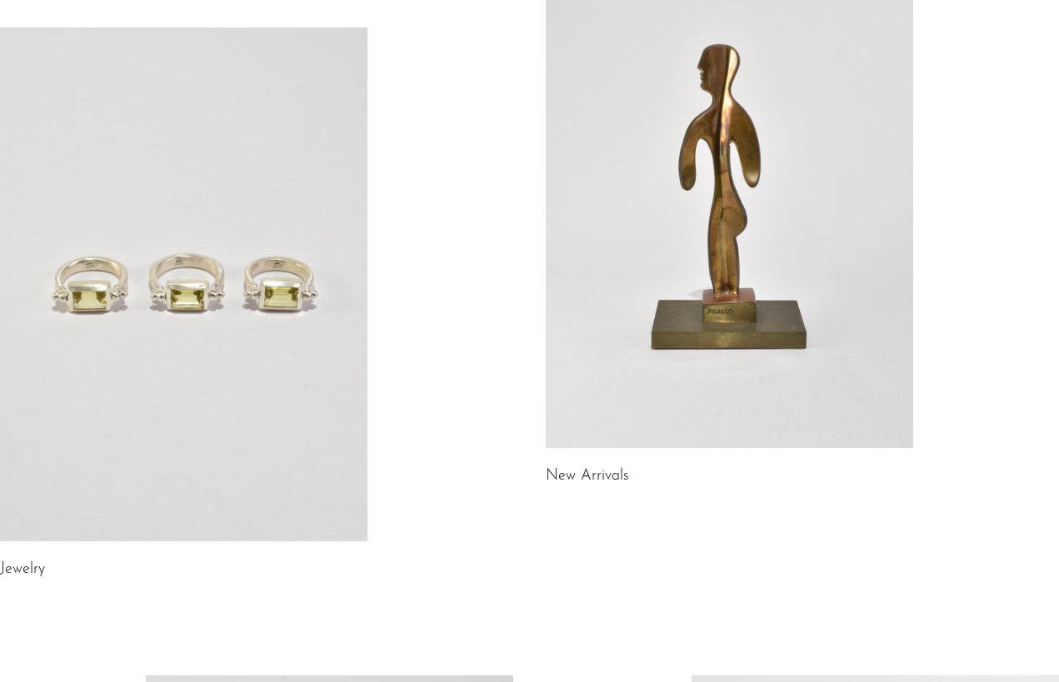
scroll to position [185, 0]
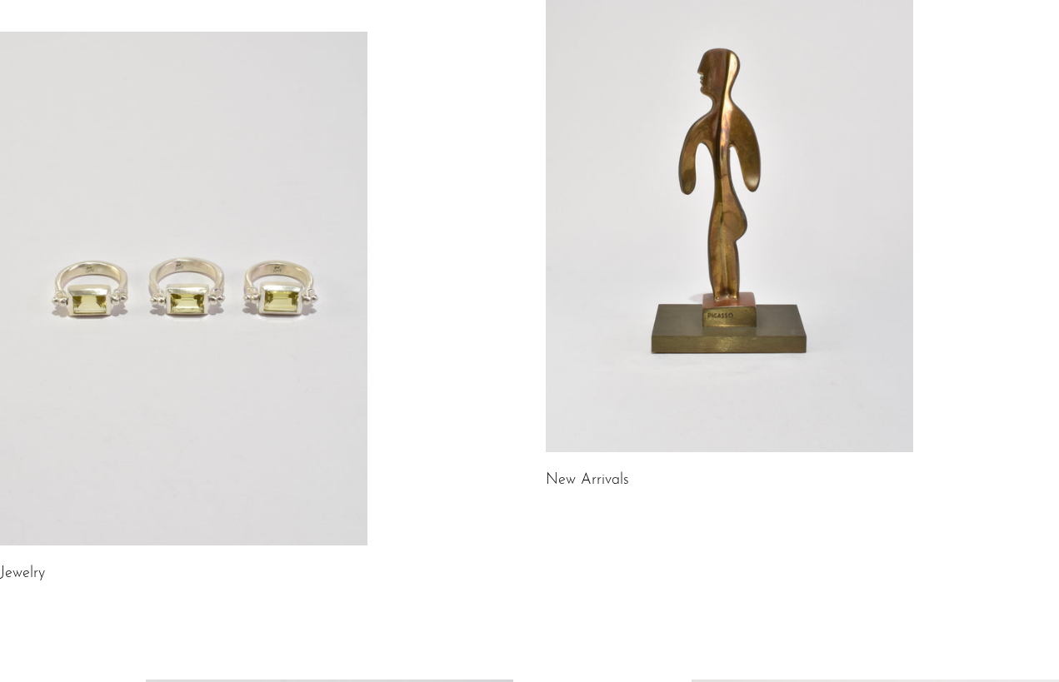
click at [694, 210] on link at bounding box center [729, 195] width 367 height 515
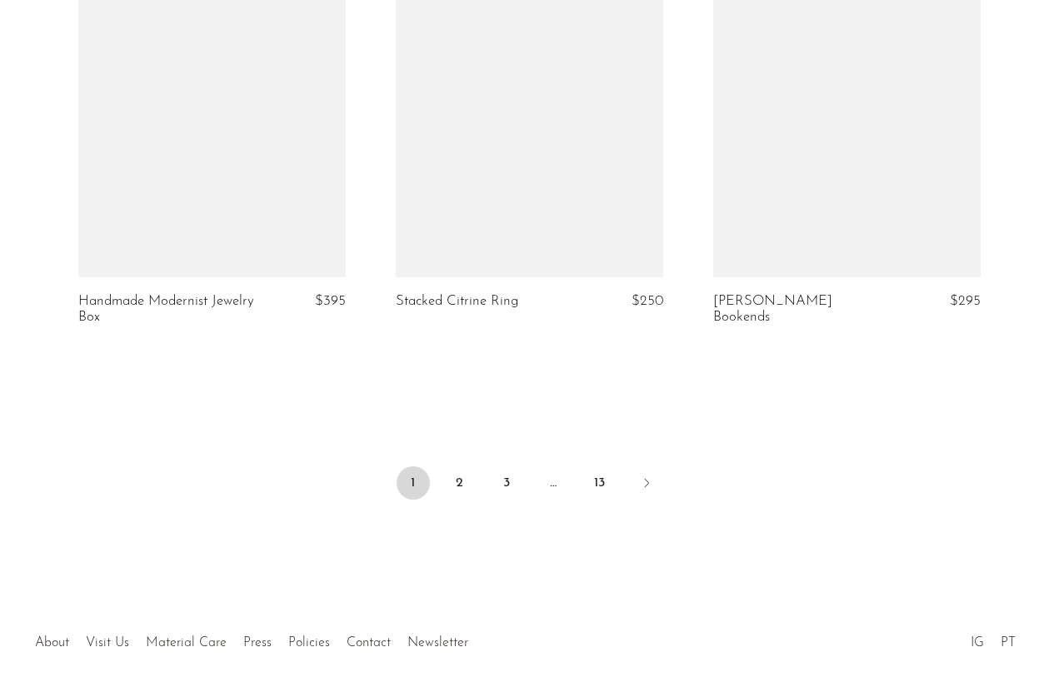
scroll to position [5328, 0]
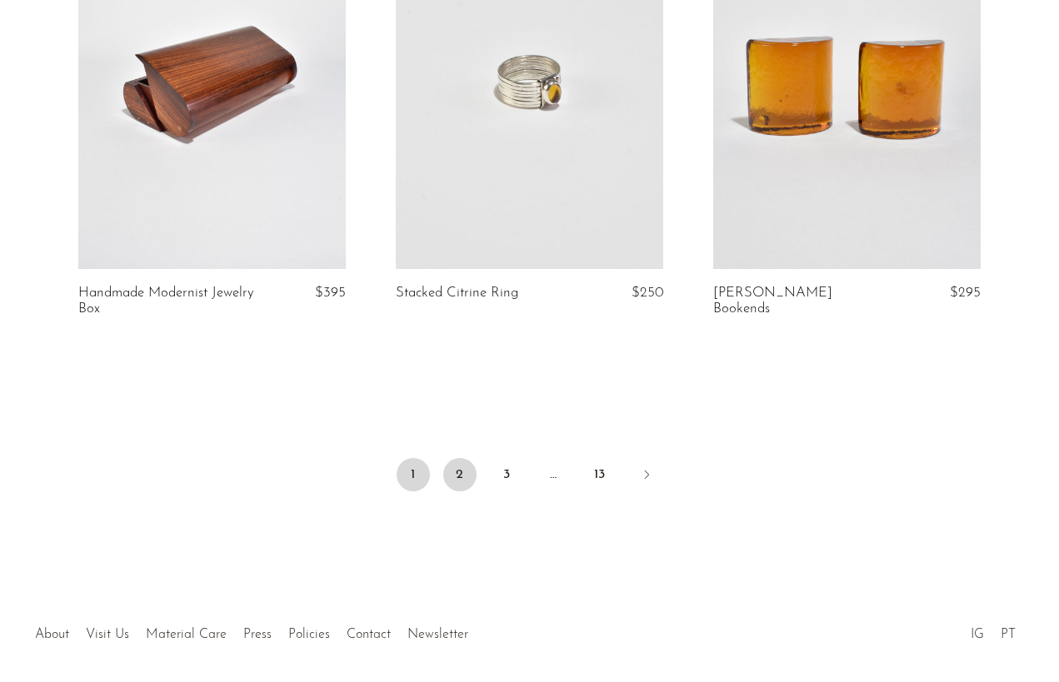
click at [460, 458] on link "2" at bounding box center [459, 474] width 33 height 33
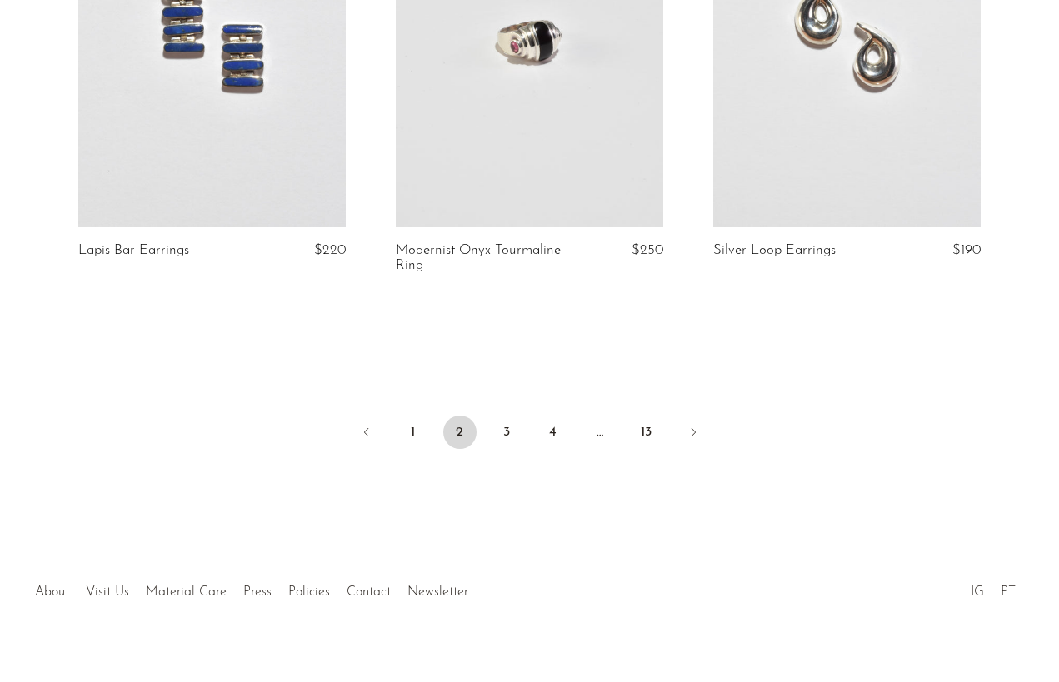
scroll to position [5323, 0]
click at [502, 417] on link "3" at bounding box center [506, 433] width 33 height 33
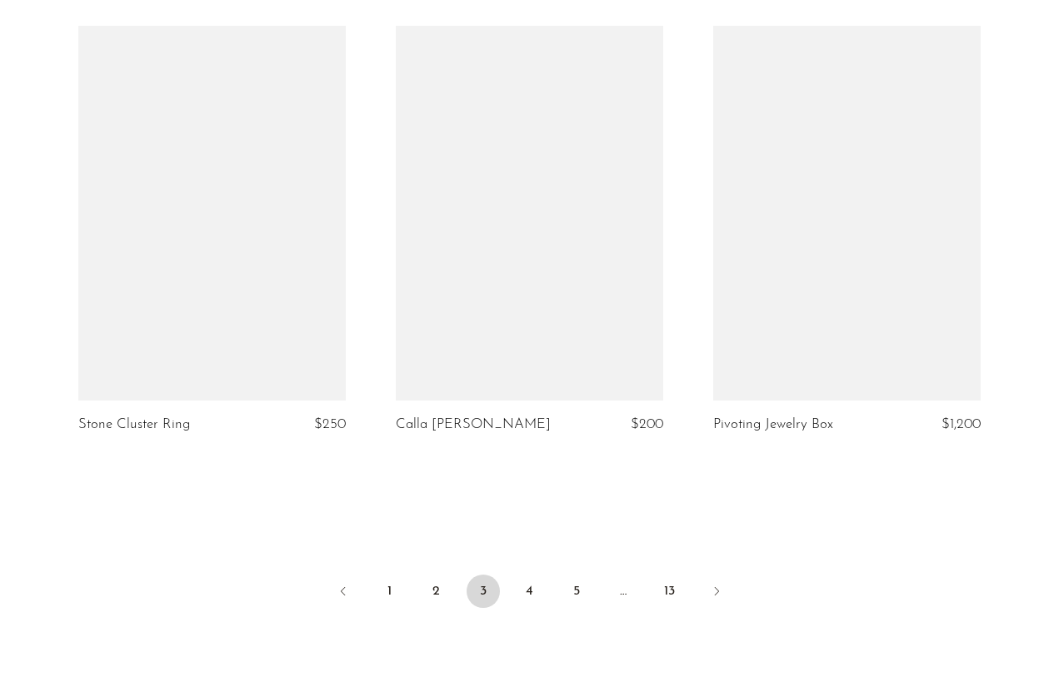
scroll to position [5194, 0]
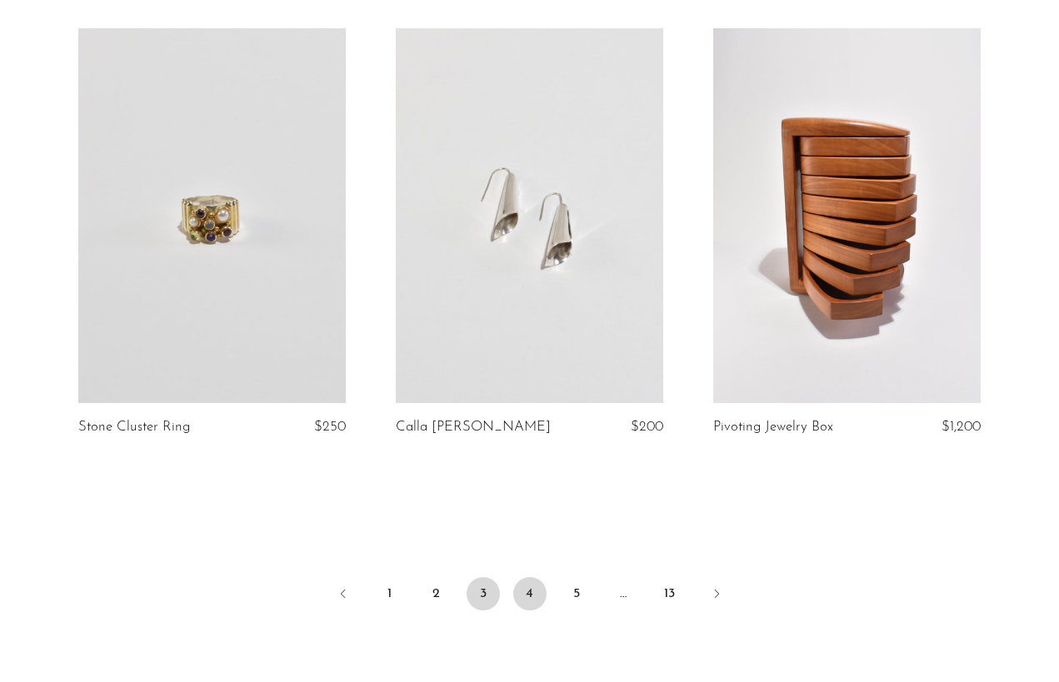
click at [524, 577] on link "4" at bounding box center [529, 593] width 33 height 33
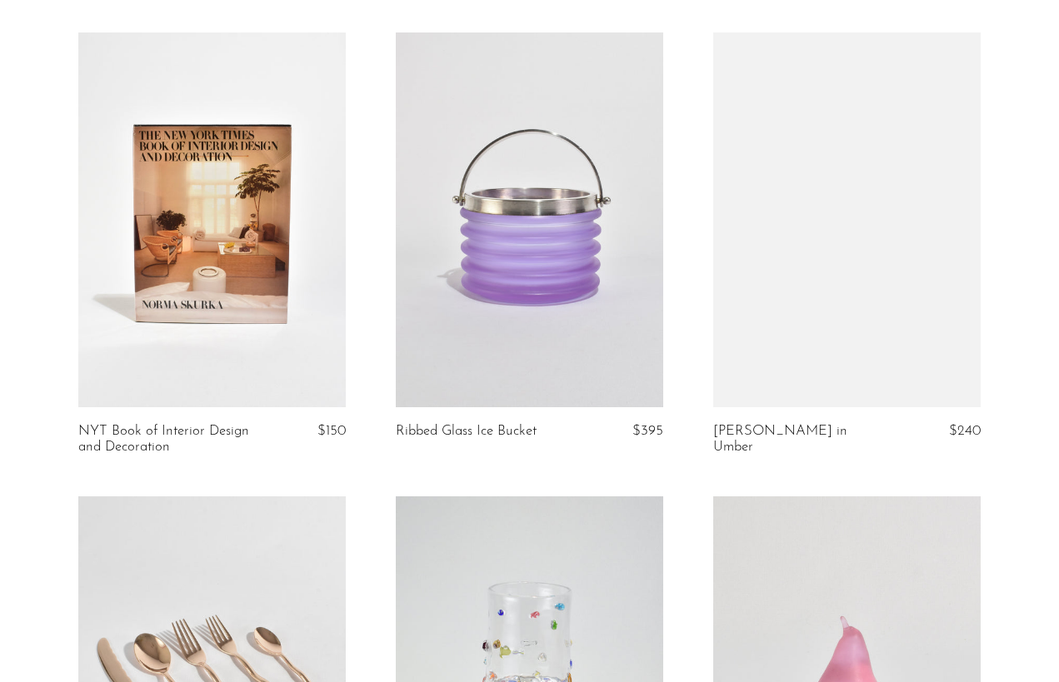
scroll to position [3821, 0]
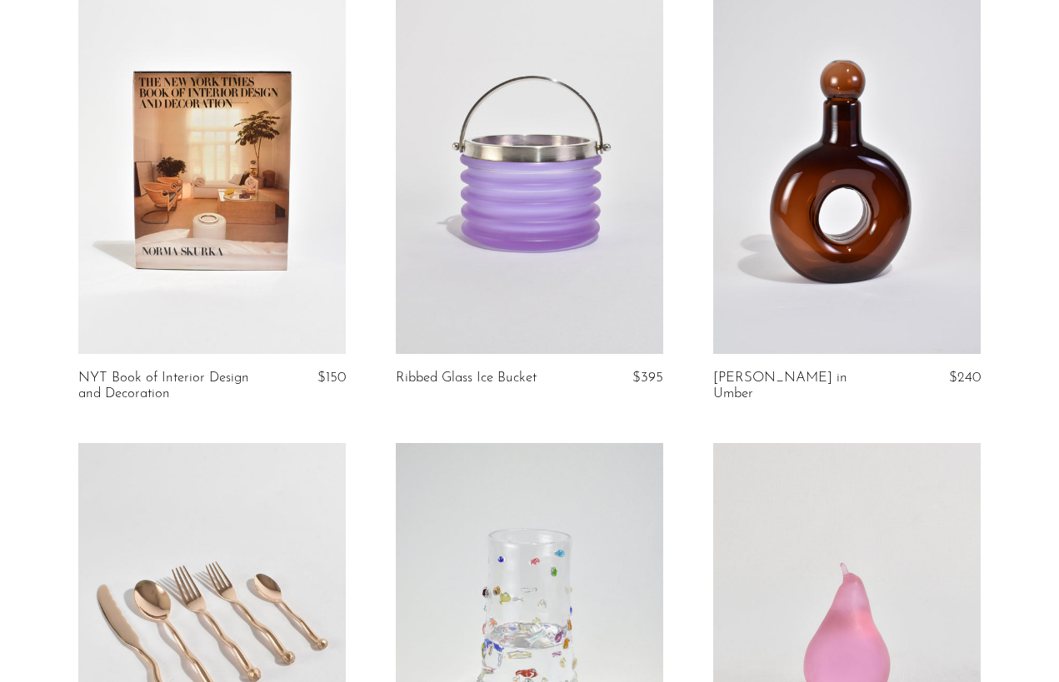
click at [221, 232] on link at bounding box center [211, 166] width 267 height 375
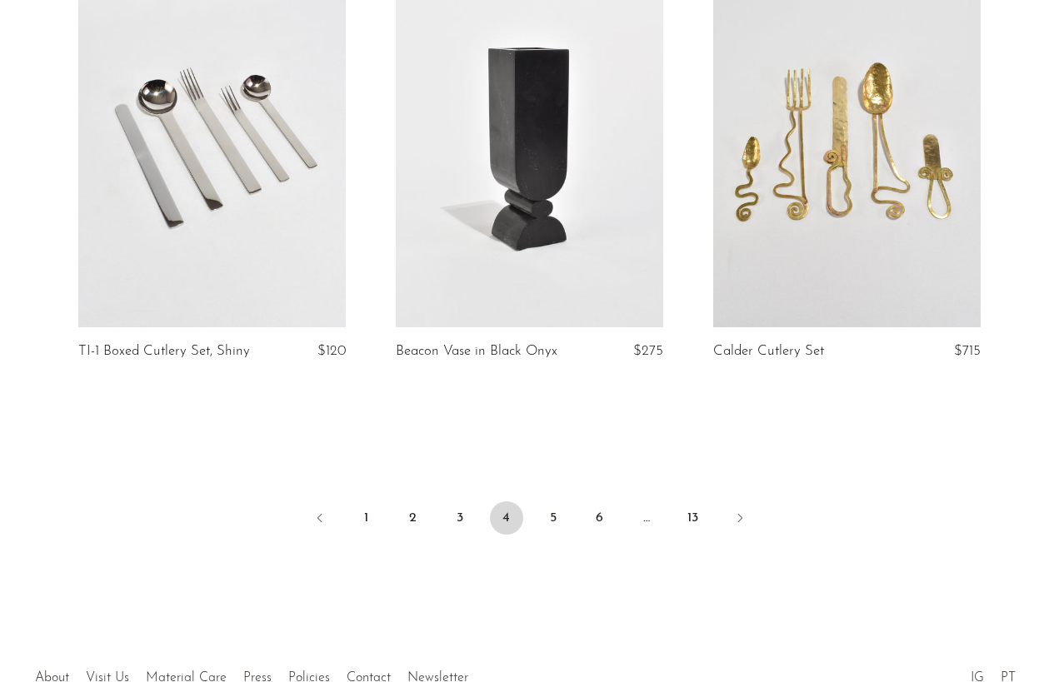
scroll to position [5261, 0]
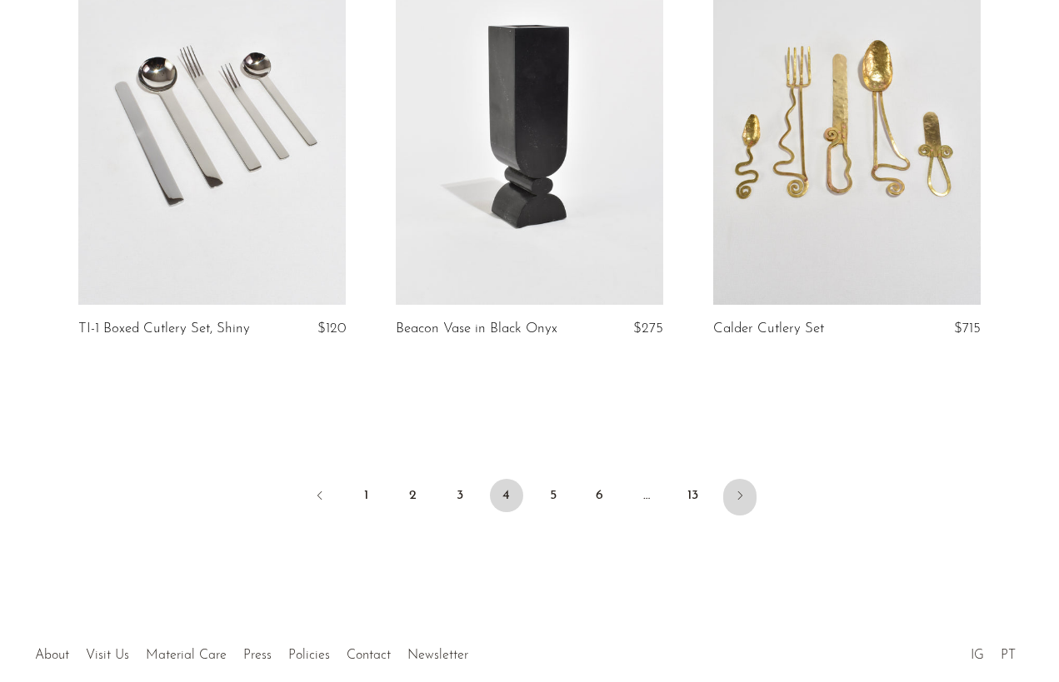
click at [734, 489] on icon "Next" at bounding box center [739, 495] width 13 height 13
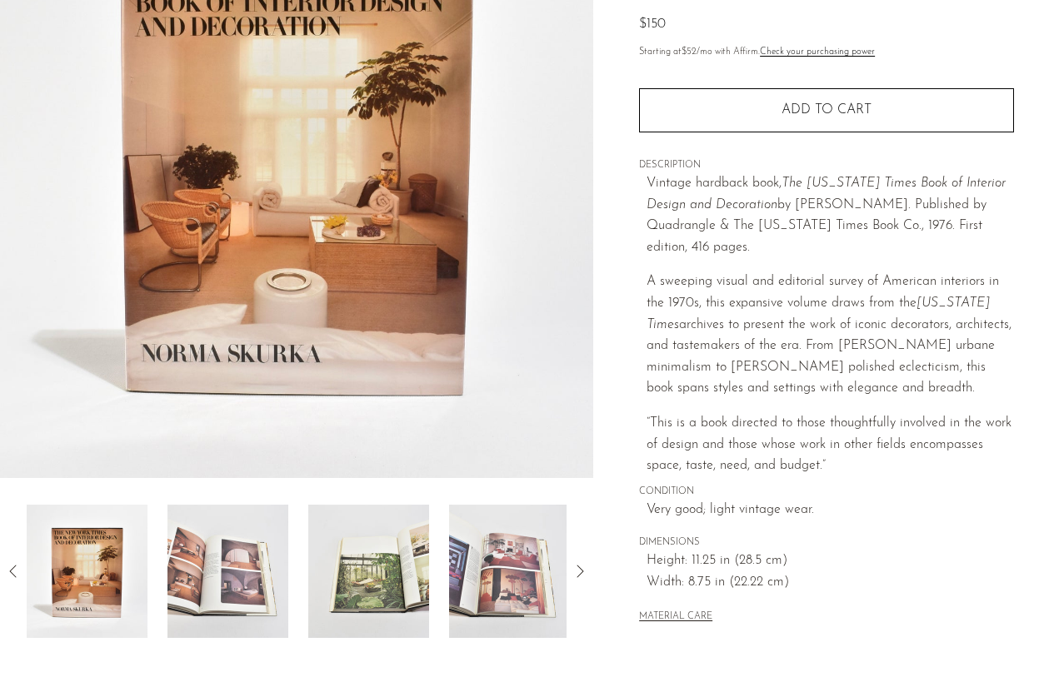
scroll to position [216, 0]
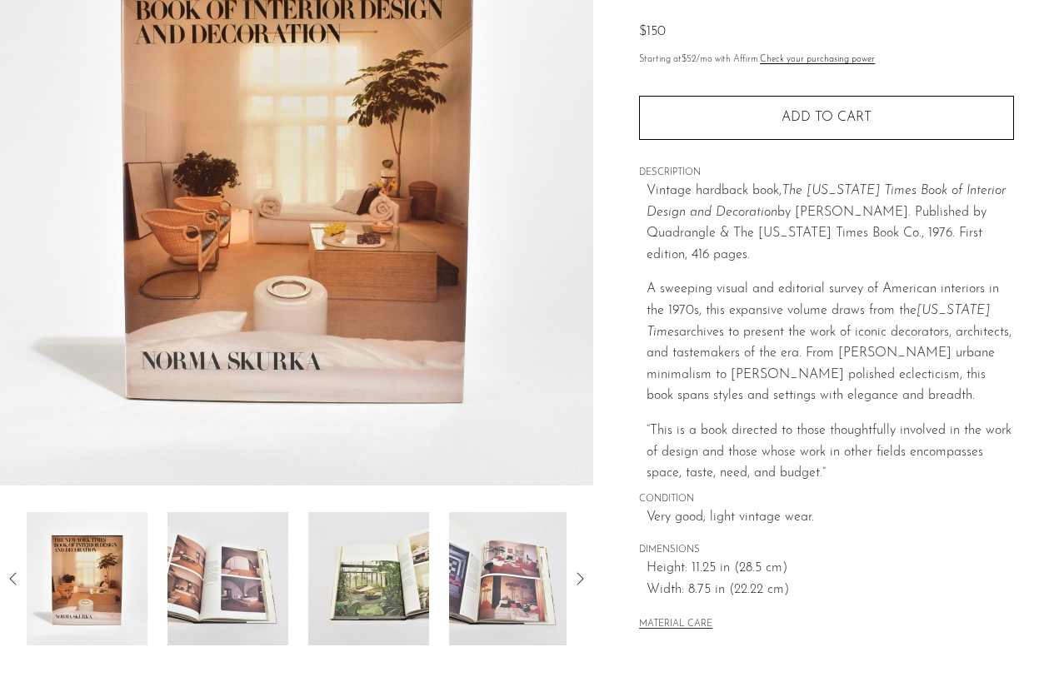
click at [260, 616] on img at bounding box center [227, 578] width 121 height 133
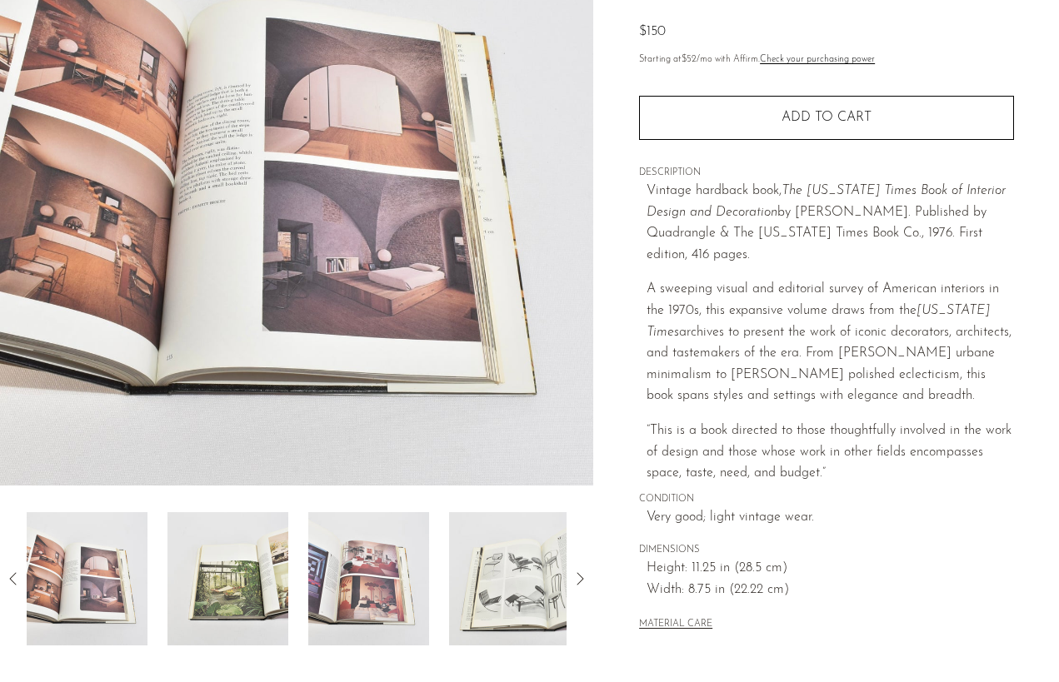
click at [336, 589] on img at bounding box center [368, 578] width 121 height 133
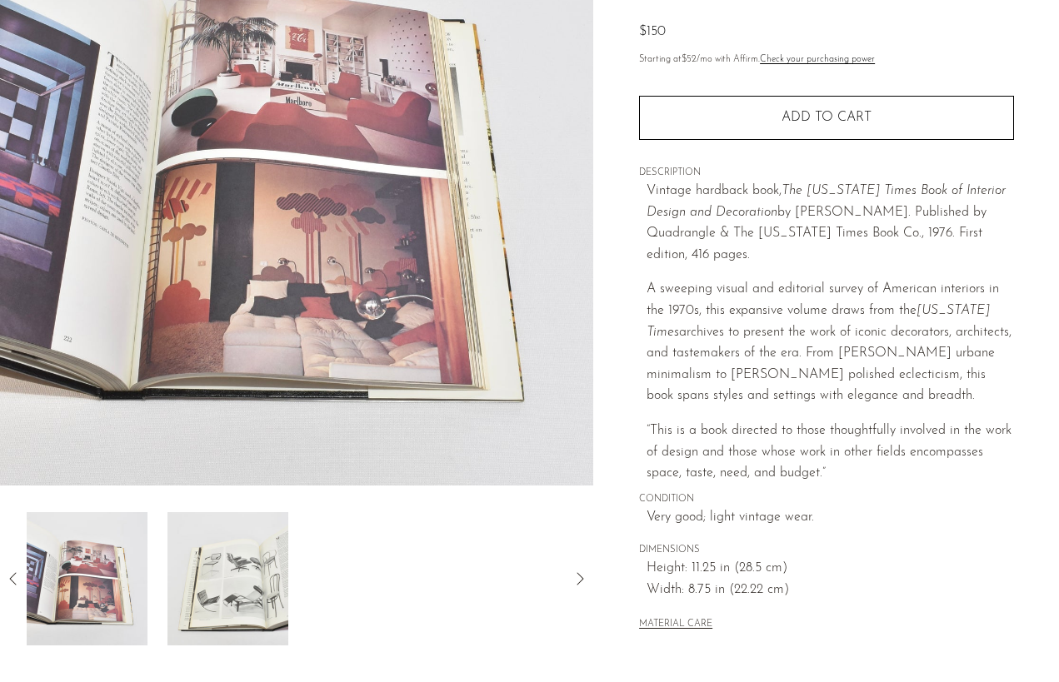
click at [242, 589] on img at bounding box center [227, 578] width 121 height 133
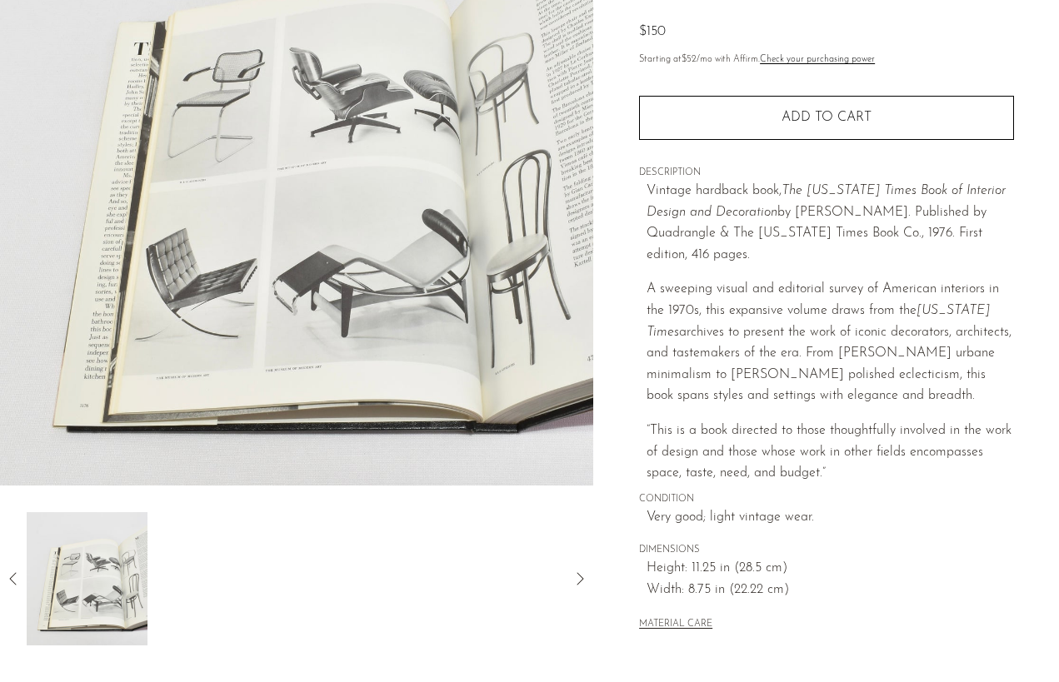
click at [15, 571] on icon at bounding box center [13, 579] width 20 height 20
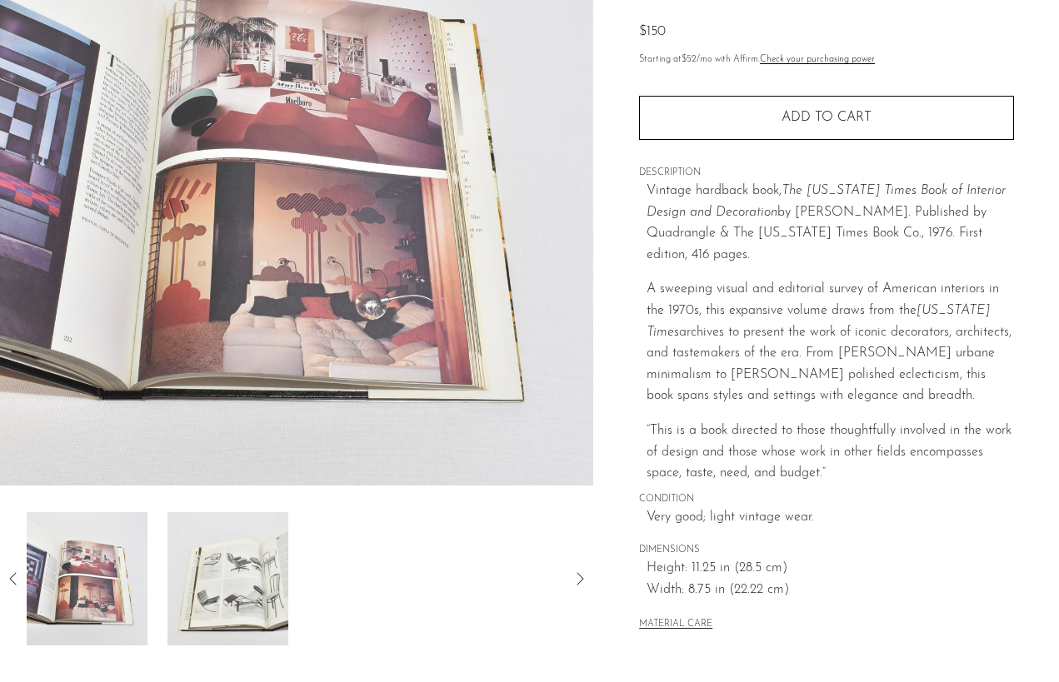
click at [9, 569] on icon at bounding box center [13, 579] width 20 height 20
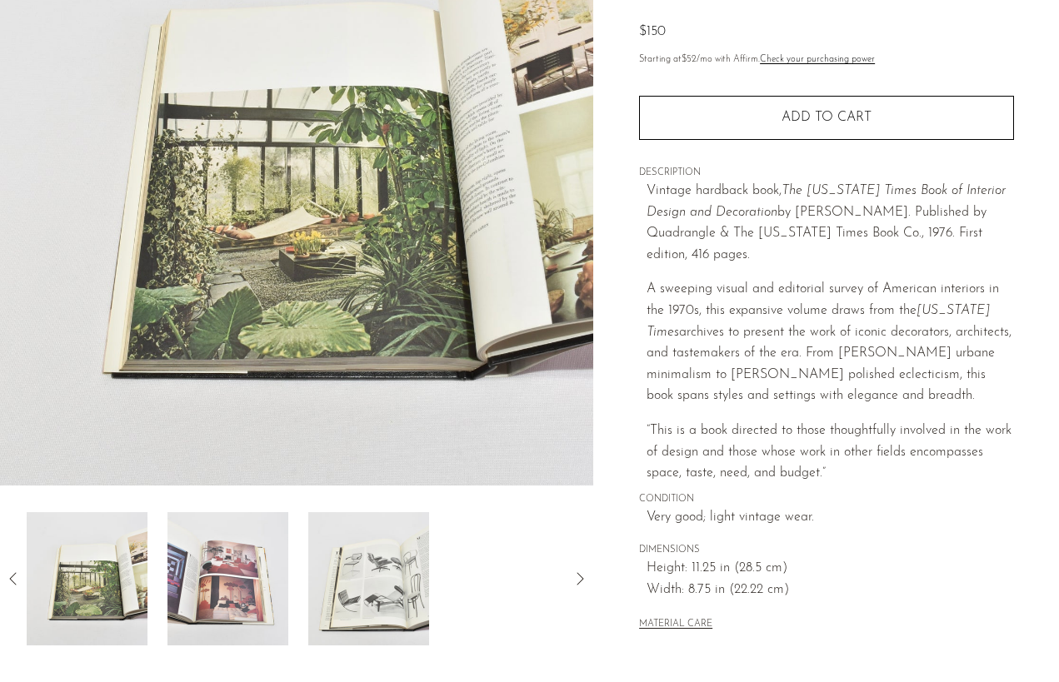
click at [12, 574] on icon at bounding box center [13, 579] width 20 height 20
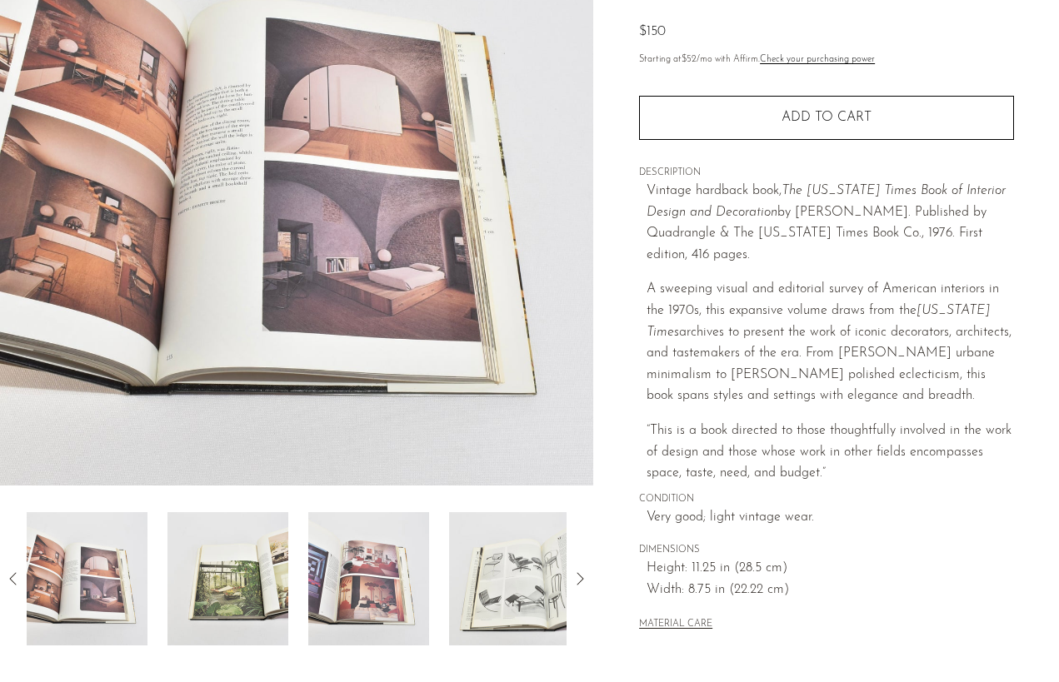
click at [12, 571] on icon at bounding box center [13, 579] width 20 height 20
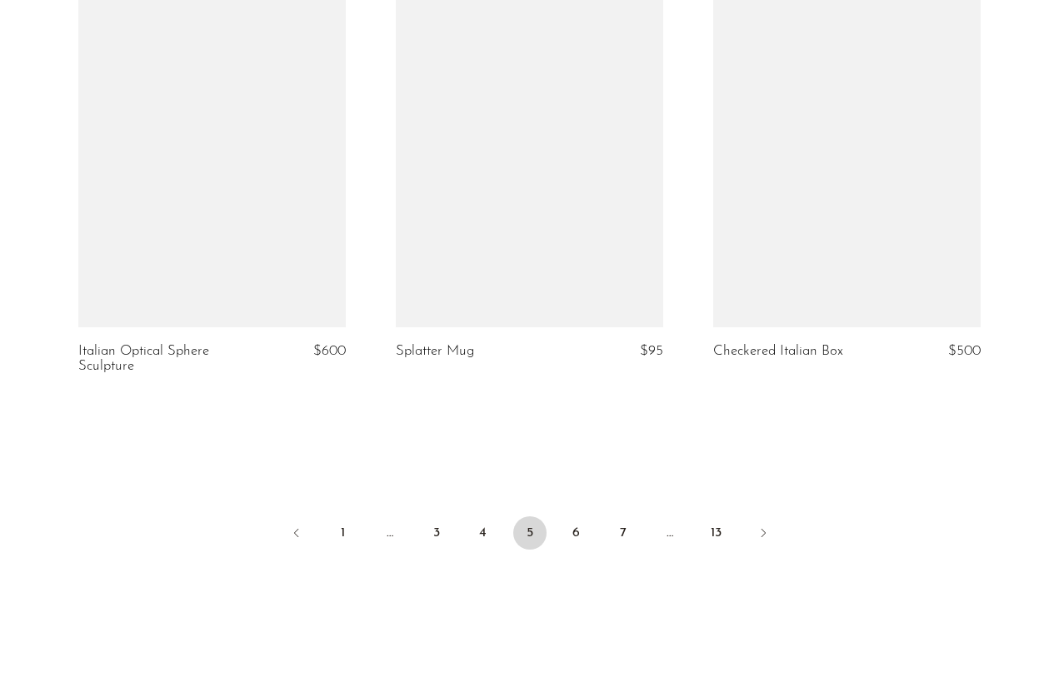
scroll to position [5194, 0]
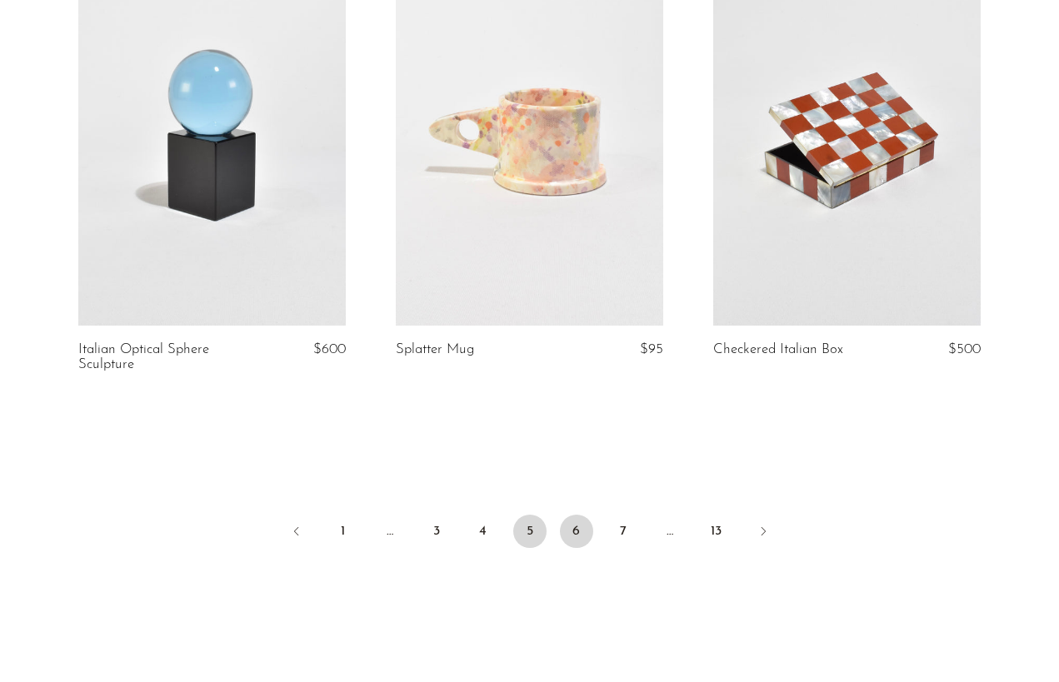
click at [586, 515] on link "6" at bounding box center [576, 531] width 33 height 33
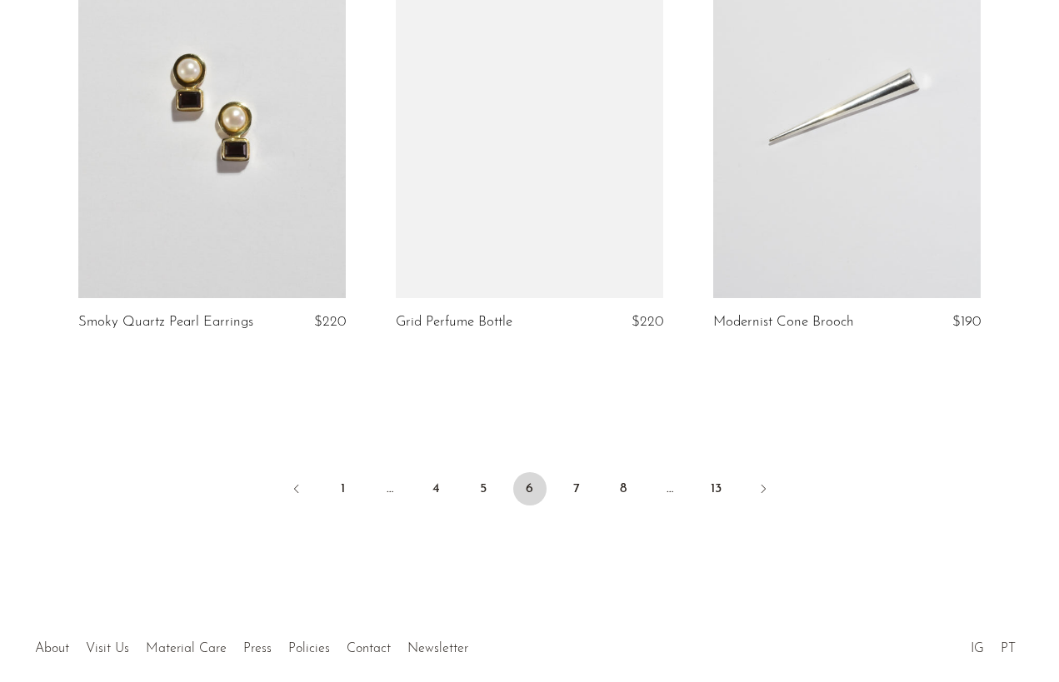
scroll to position [5239, 0]
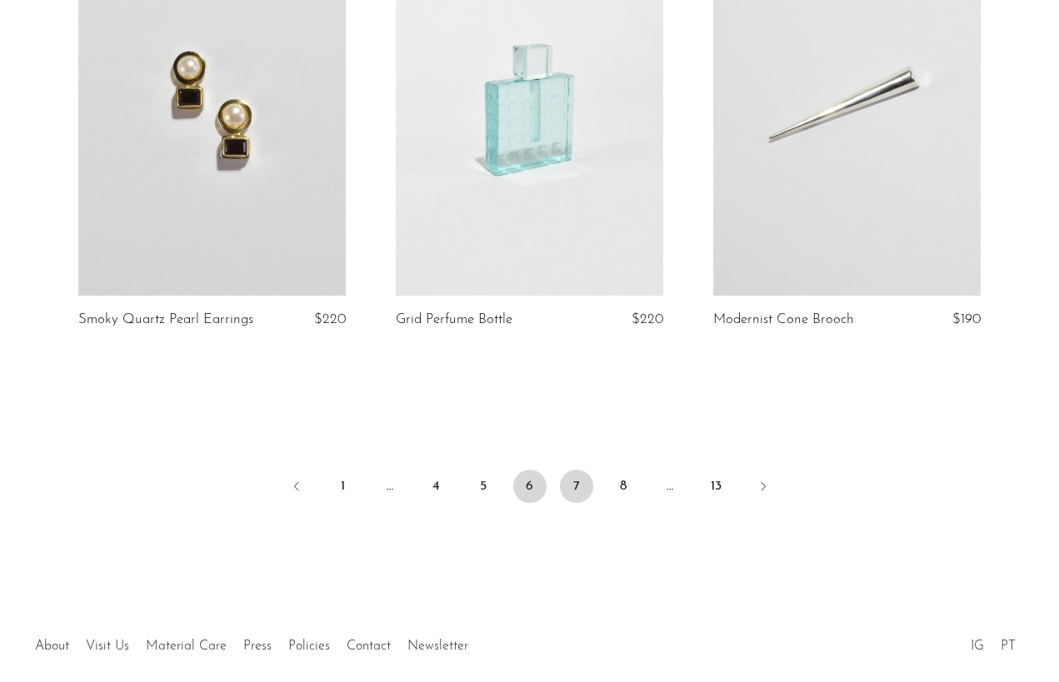
click at [570, 470] on link "7" at bounding box center [576, 486] width 33 height 33
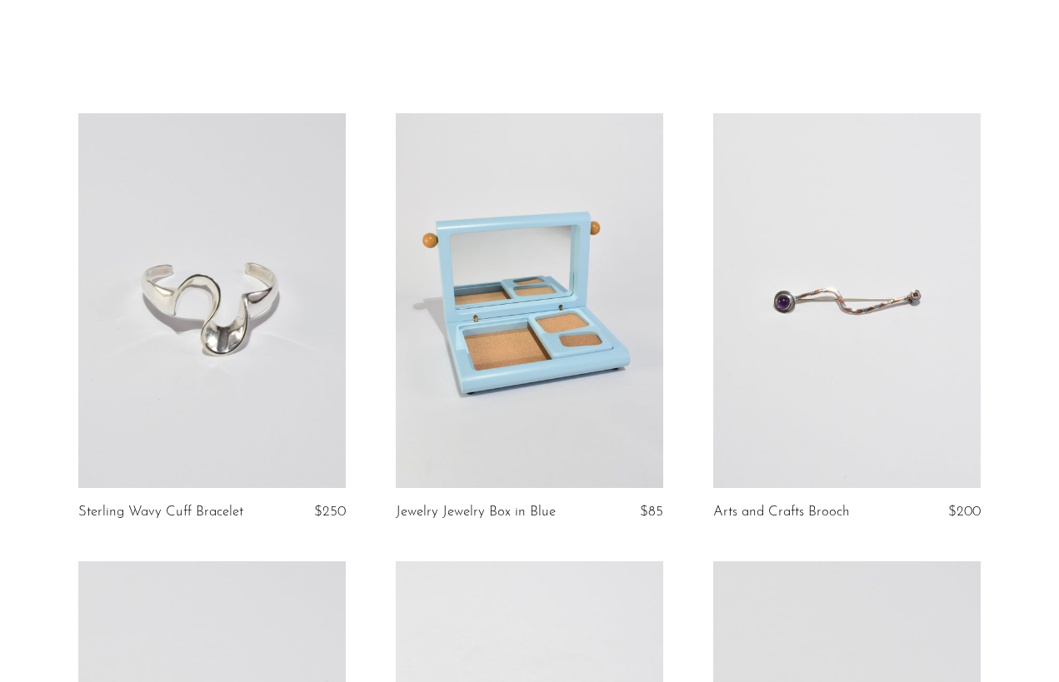
scroll to position [57, 0]
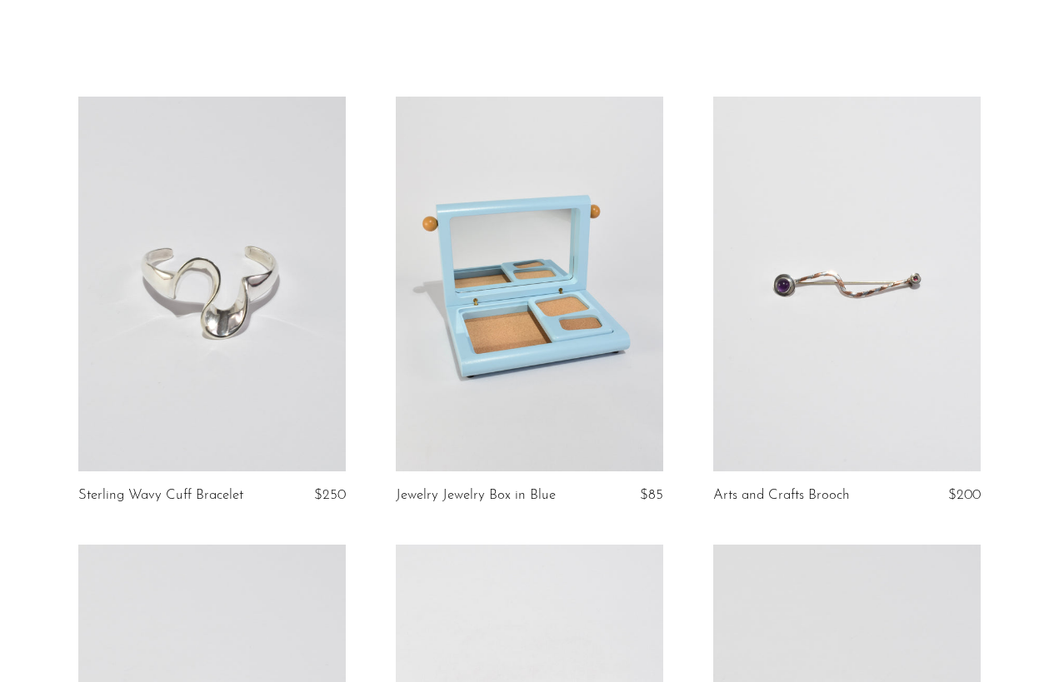
click at [621, 369] on link at bounding box center [529, 284] width 267 height 375
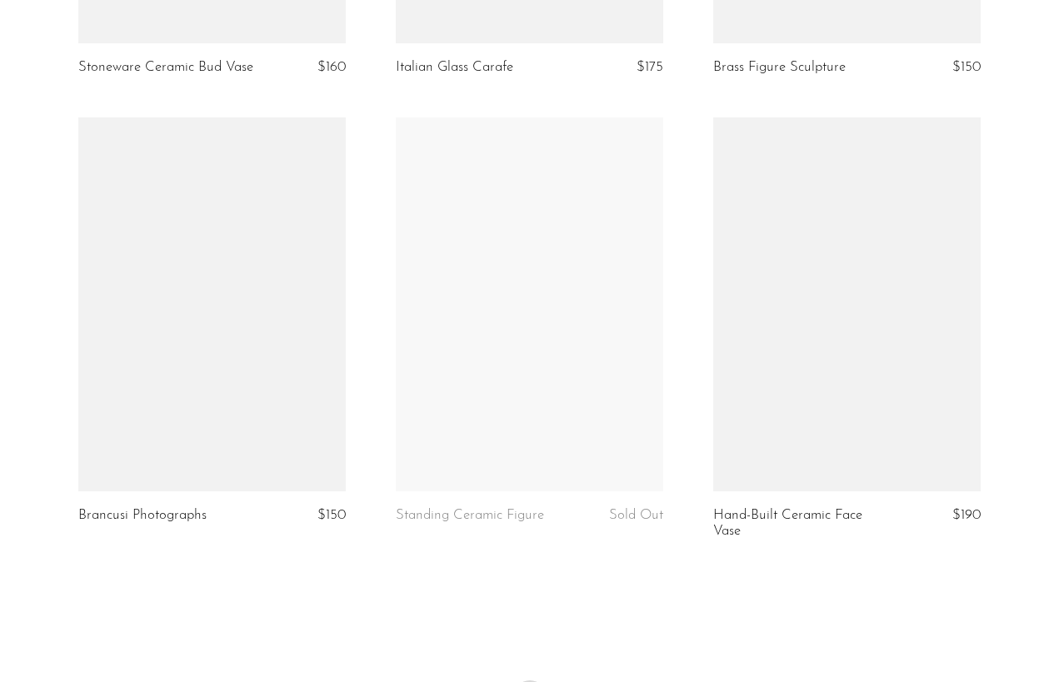
scroll to position [5045, 0]
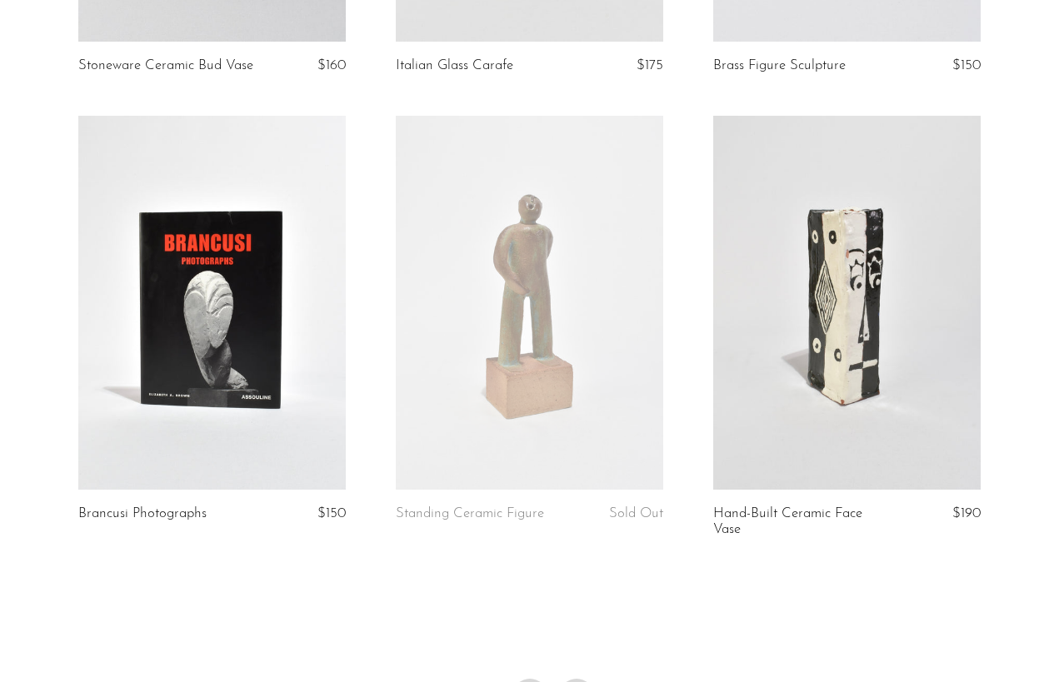
click at [569, 679] on link "8" at bounding box center [576, 695] width 33 height 33
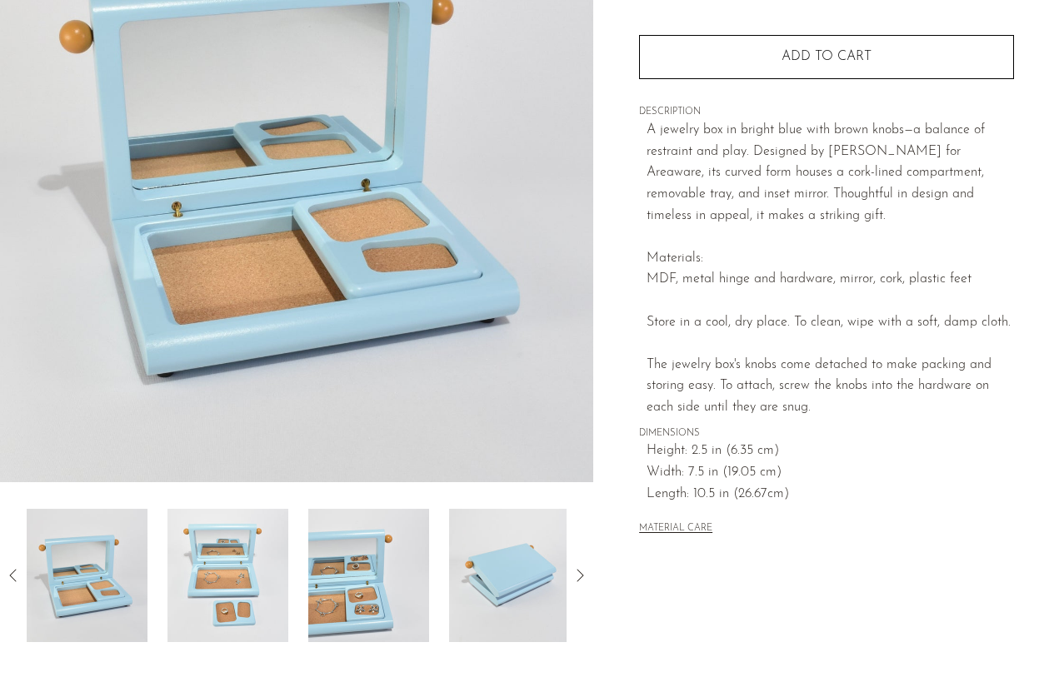
scroll to position [220, 0]
click at [506, 565] on img at bounding box center [509, 574] width 121 height 133
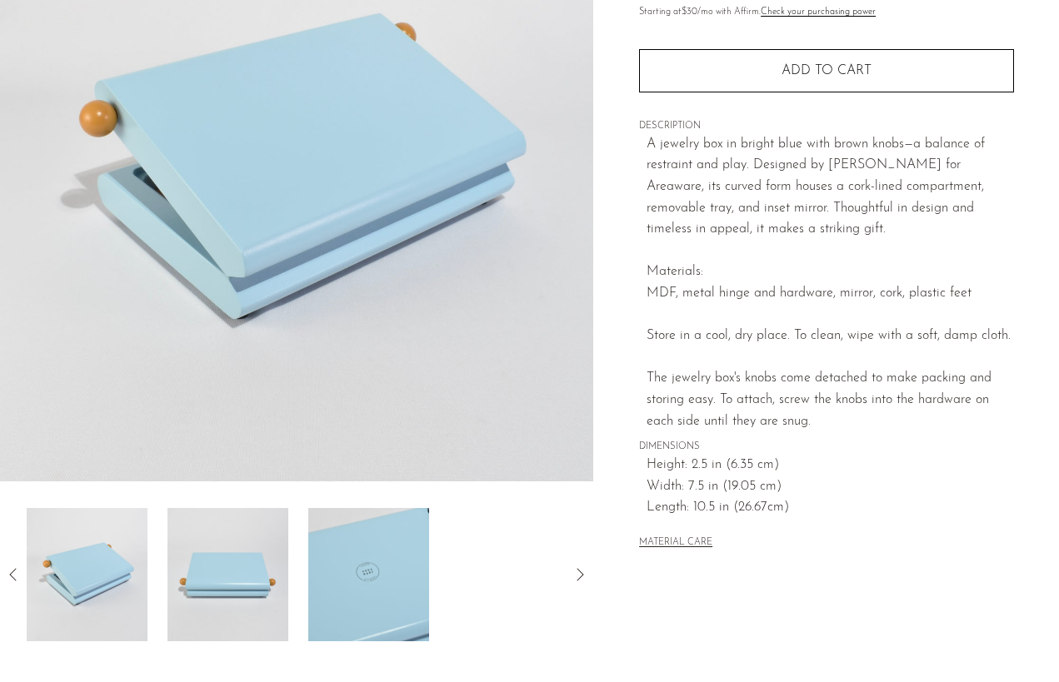
click at [337, 577] on img at bounding box center [368, 574] width 121 height 133
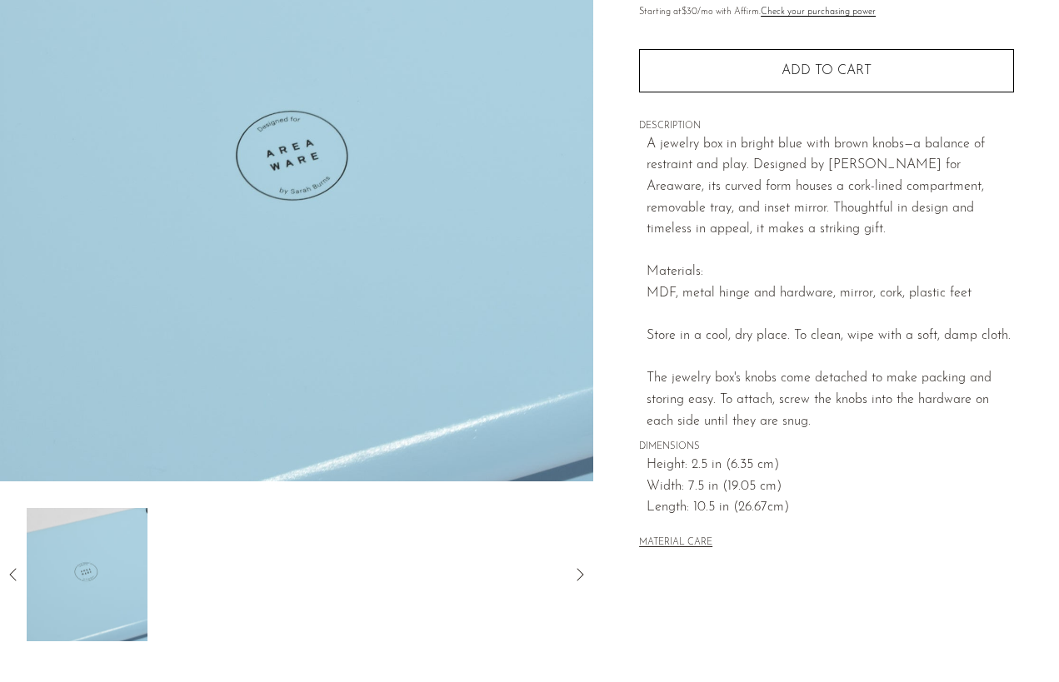
click at [9, 571] on icon at bounding box center [13, 575] width 20 height 20
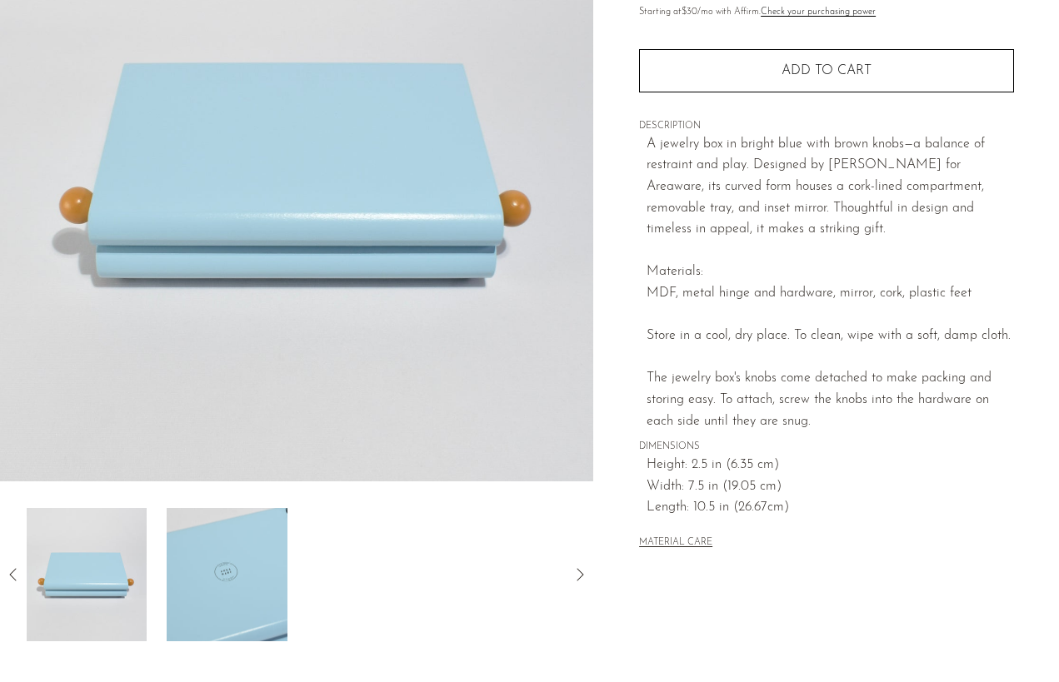
click at [9, 571] on icon at bounding box center [13, 575] width 20 height 20
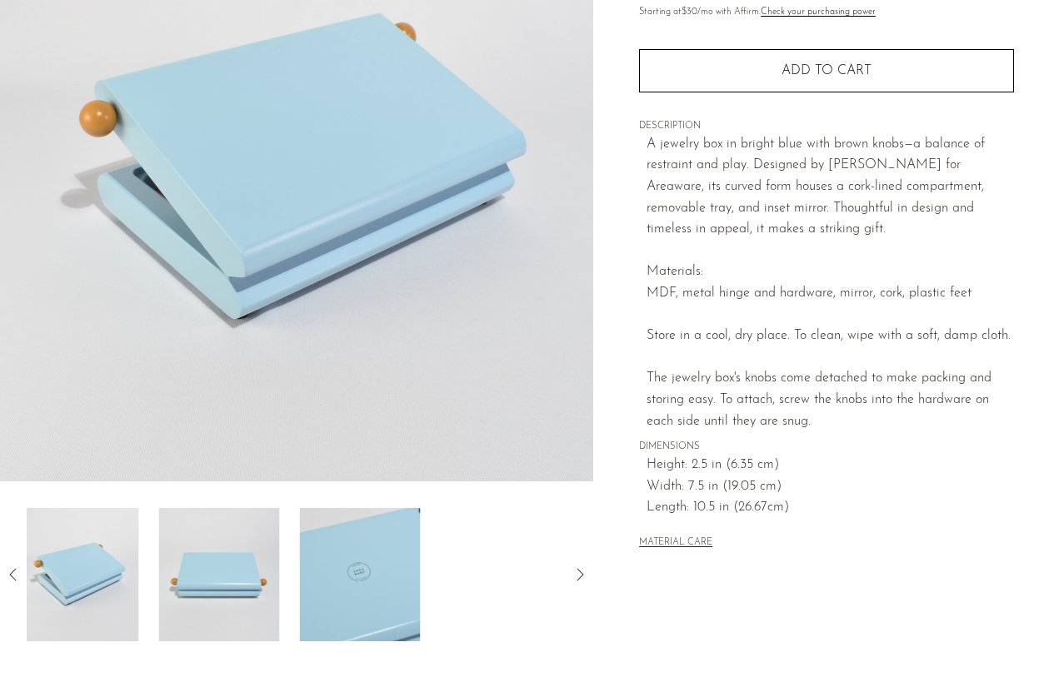
click at [9, 571] on icon at bounding box center [13, 575] width 20 height 20
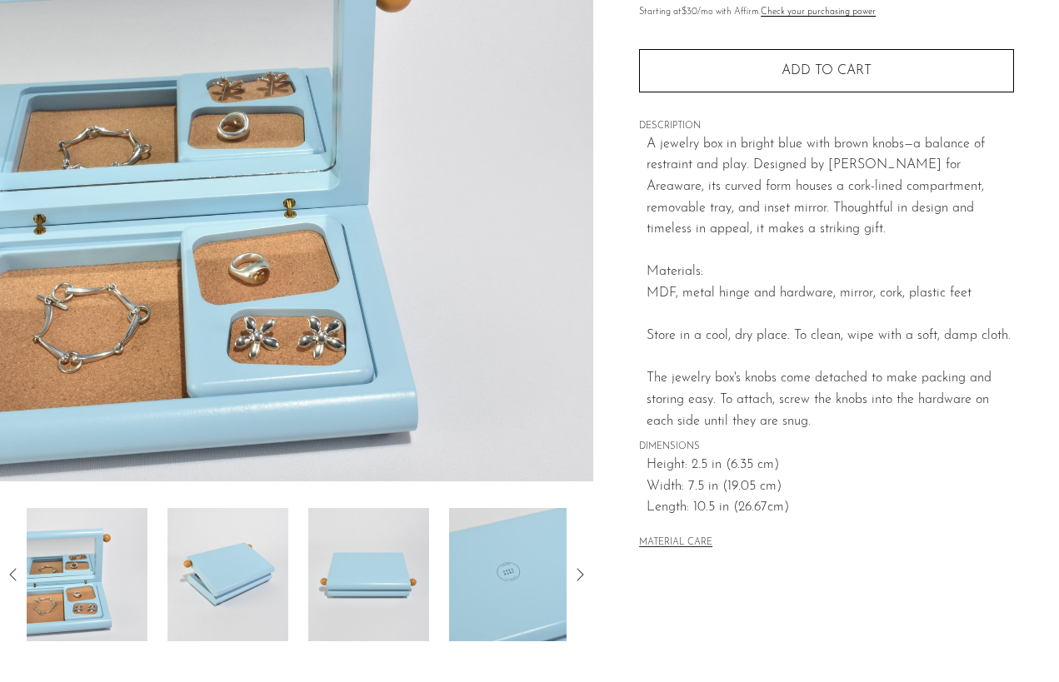
click at [9, 571] on icon at bounding box center [13, 575] width 20 height 20
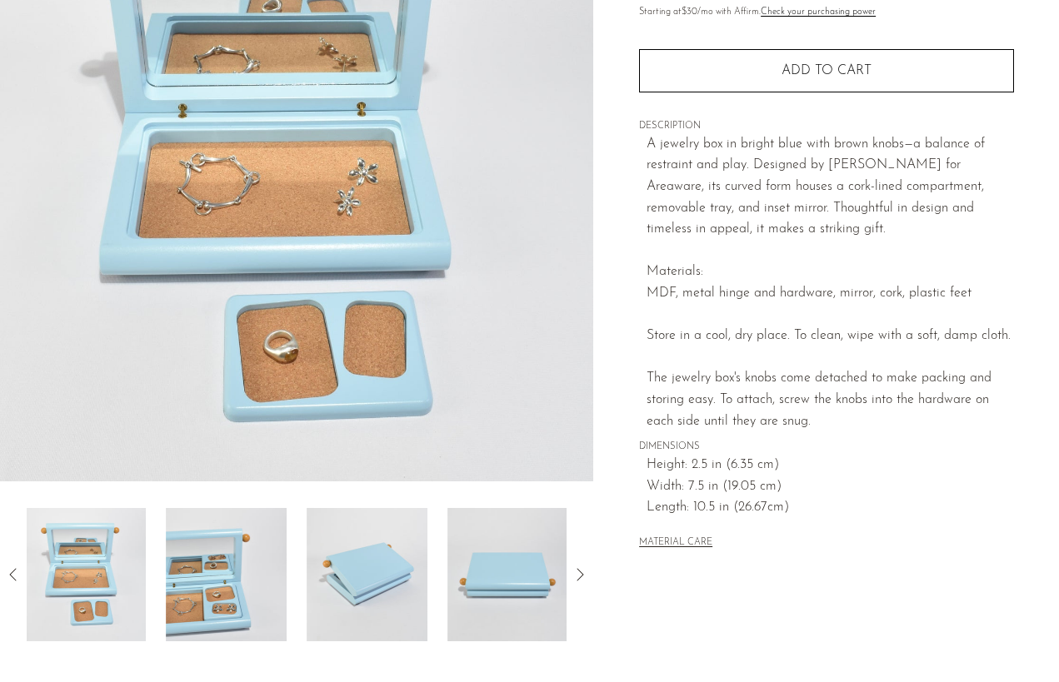
click at [9, 571] on icon at bounding box center [13, 575] width 20 height 20
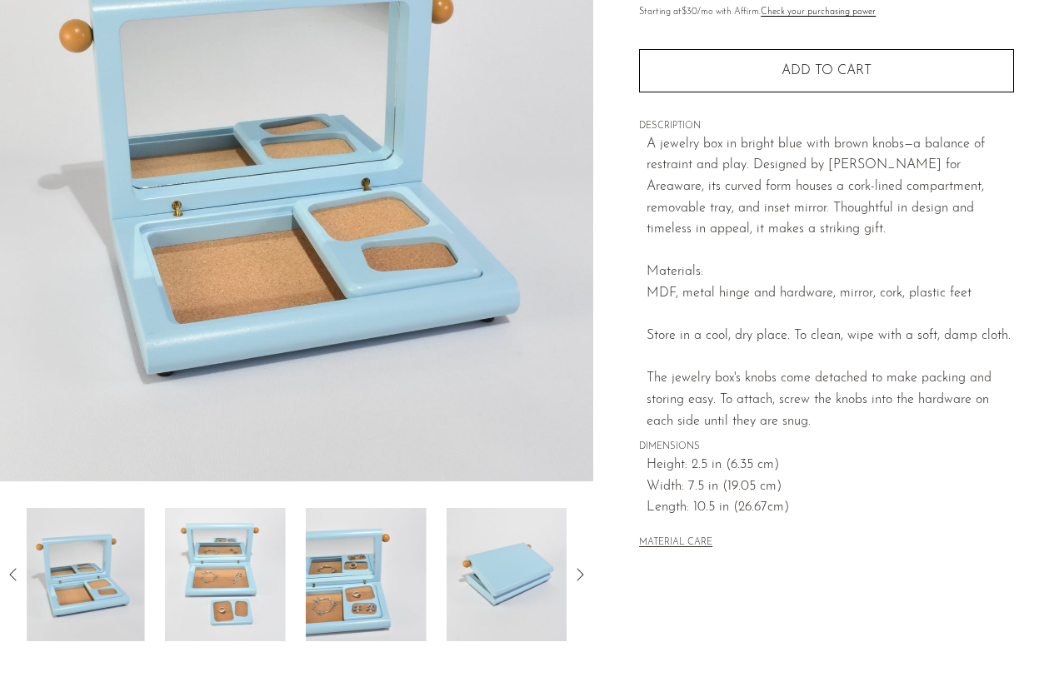
click at [9, 571] on icon at bounding box center [13, 575] width 20 height 20
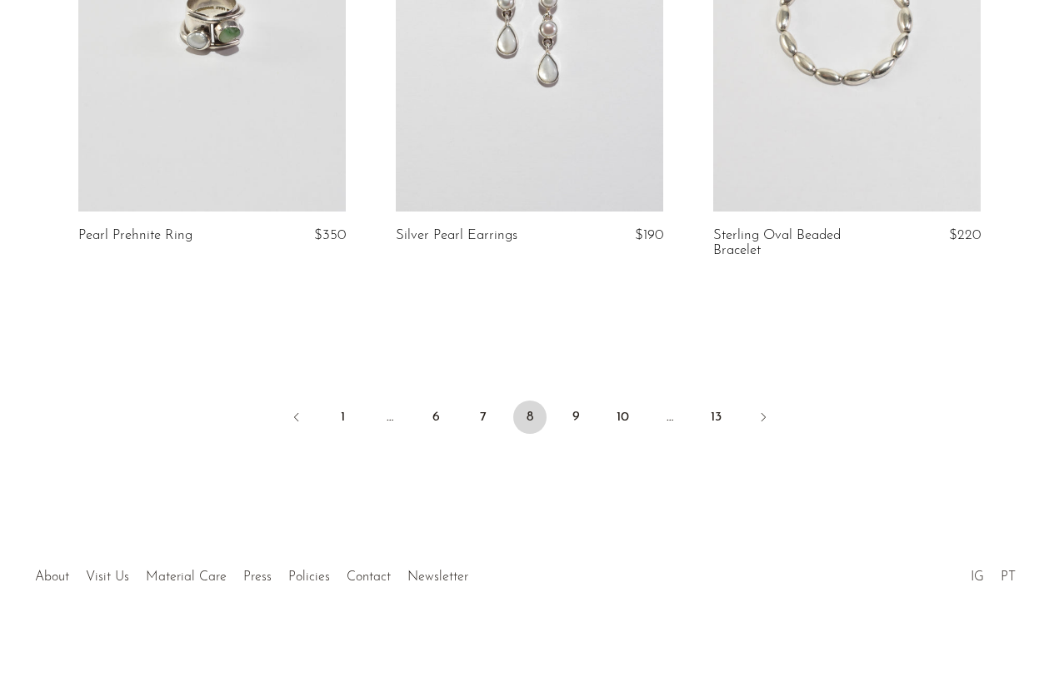
scroll to position [5308, 0]
click at [583, 424] on link "9" at bounding box center [576, 417] width 33 height 33
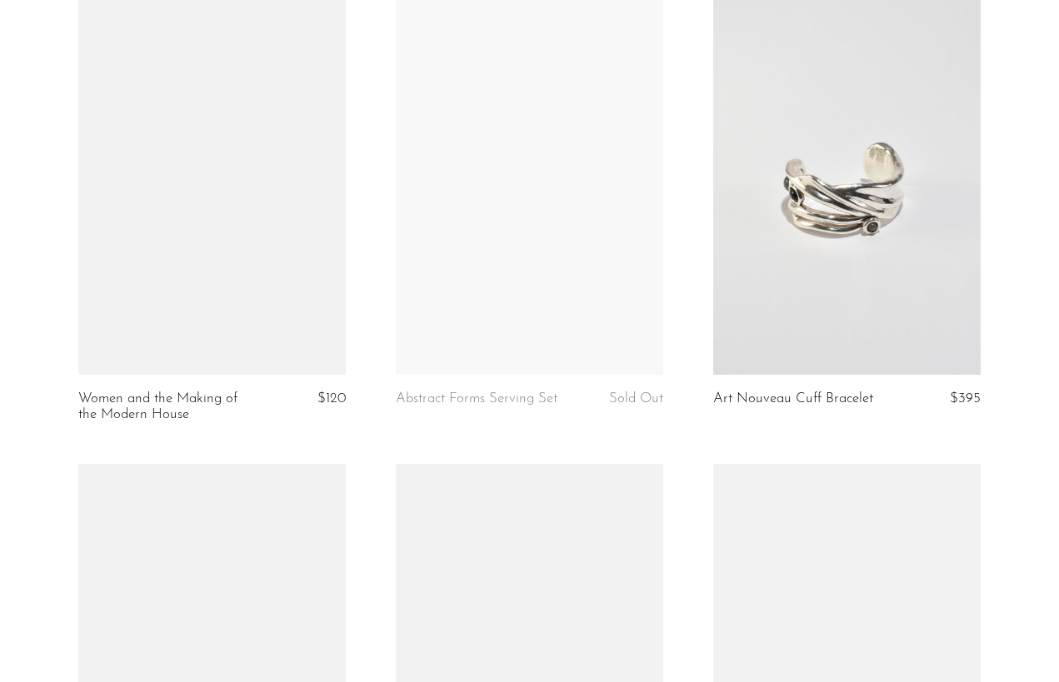
scroll to position [2414, 0]
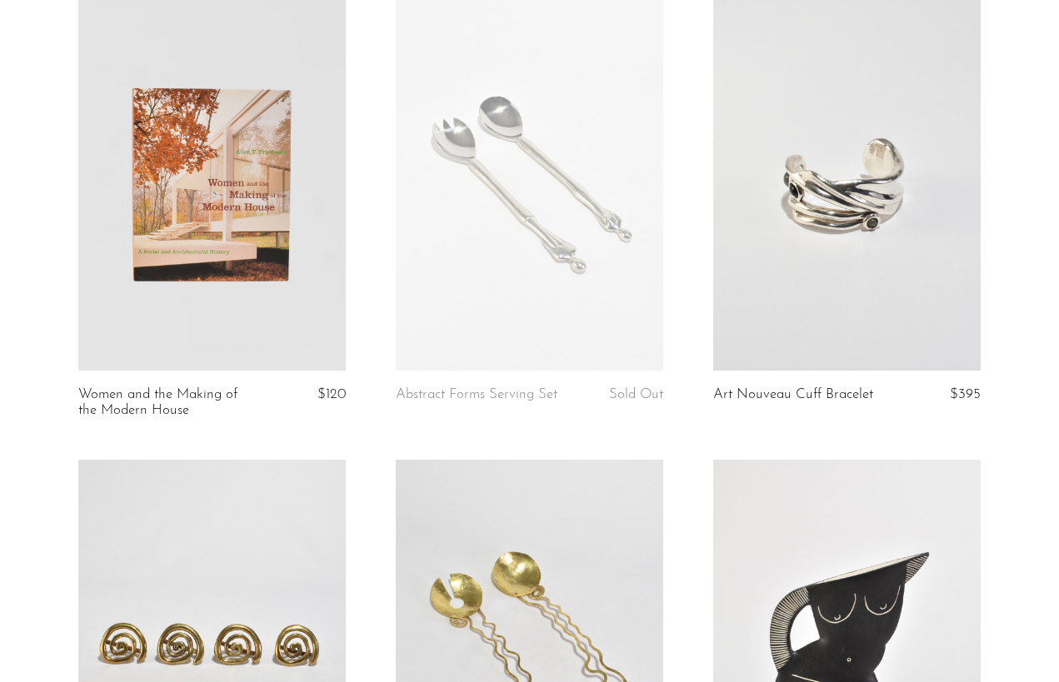
click at [286, 210] on link at bounding box center [211, 183] width 267 height 375
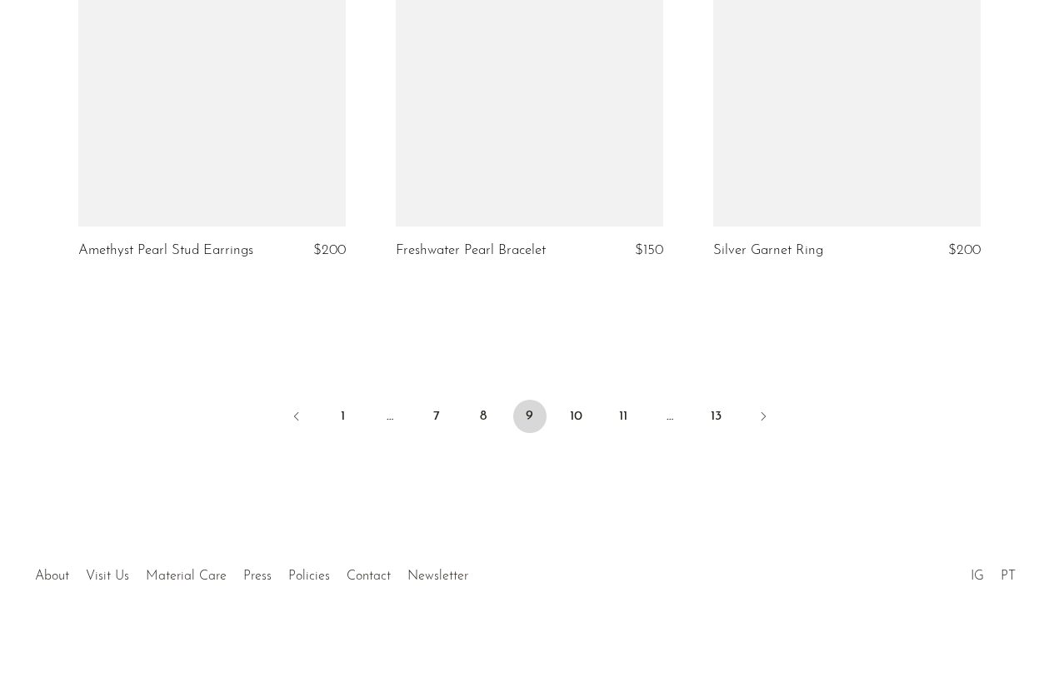
scroll to position [5293, 0]
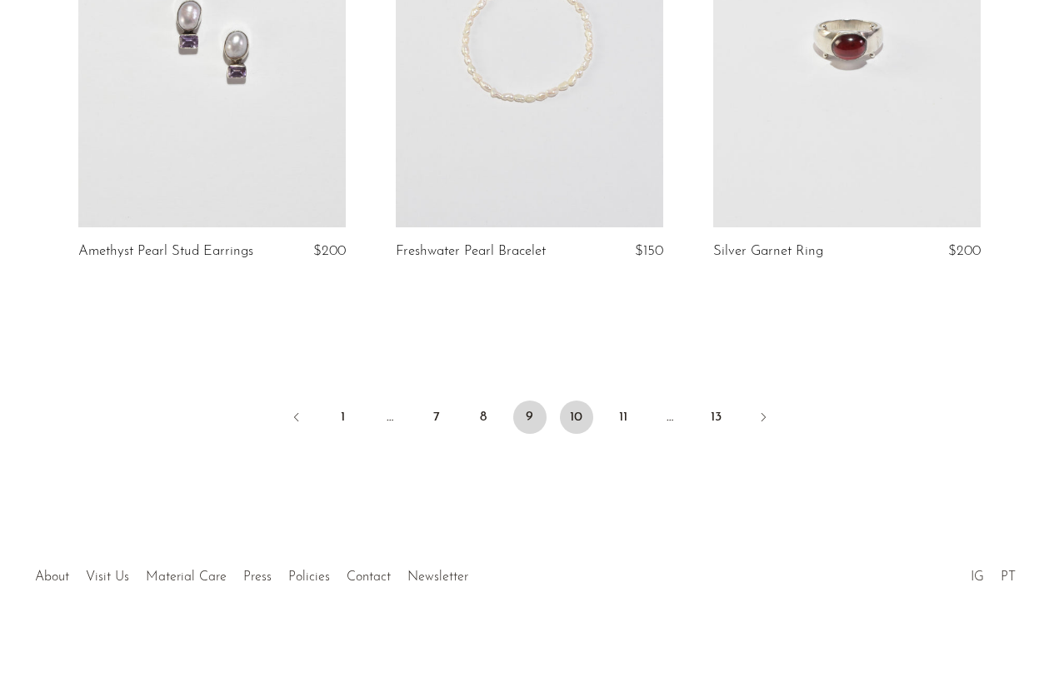
click at [571, 412] on link "10" at bounding box center [576, 417] width 33 height 33
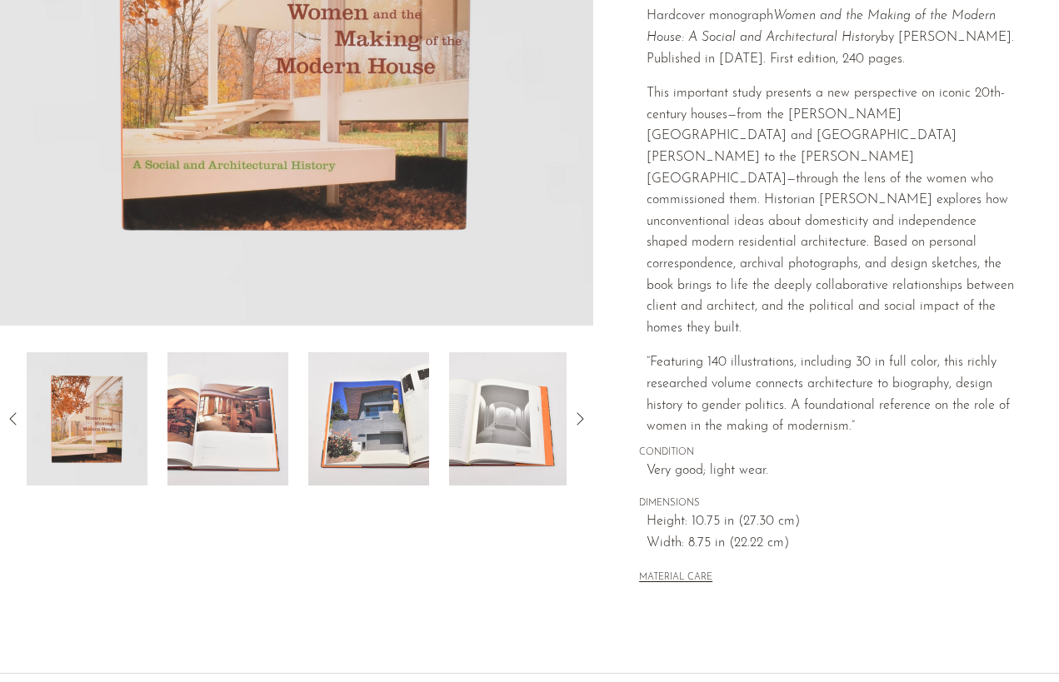
scroll to position [382, 0]
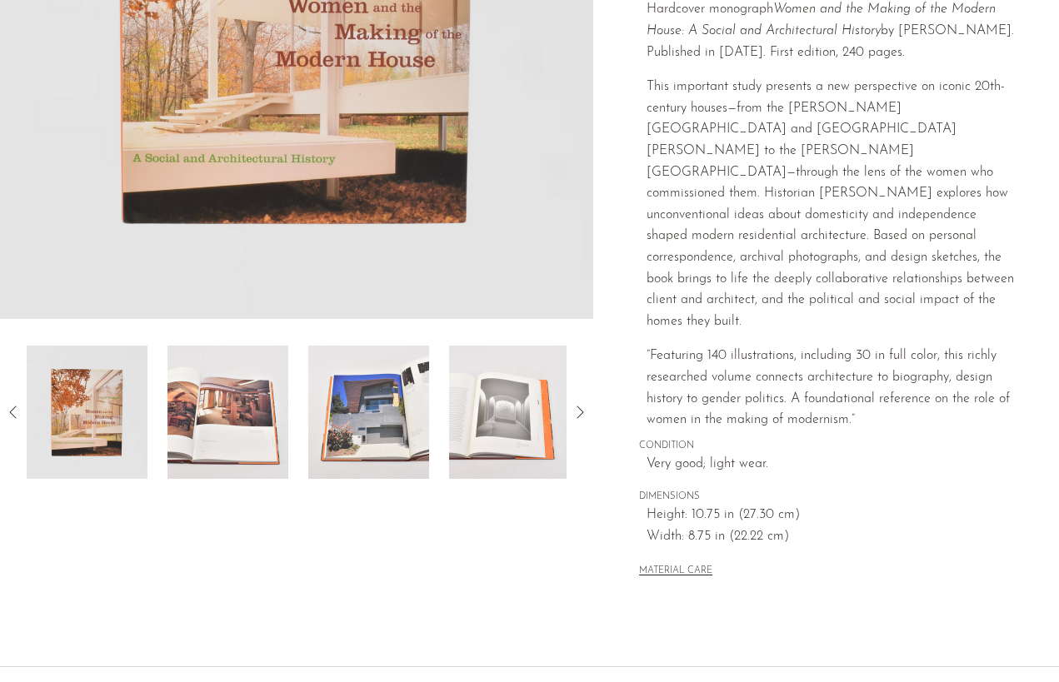
click at [222, 422] on img at bounding box center [227, 412] width 121 height 133
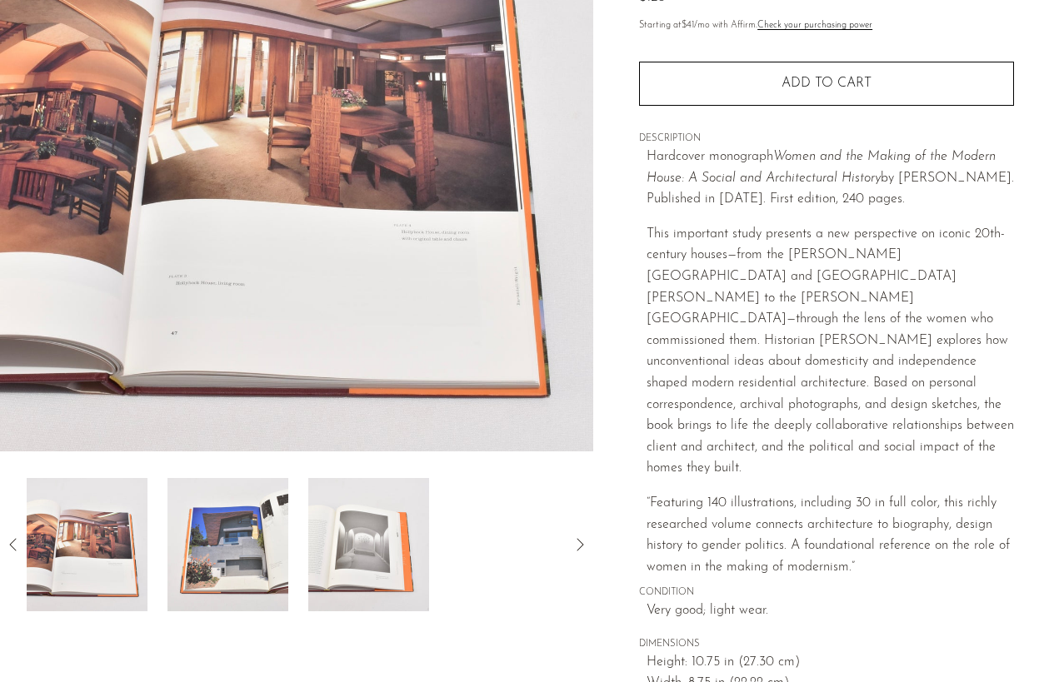
scroll to position [238, 0]
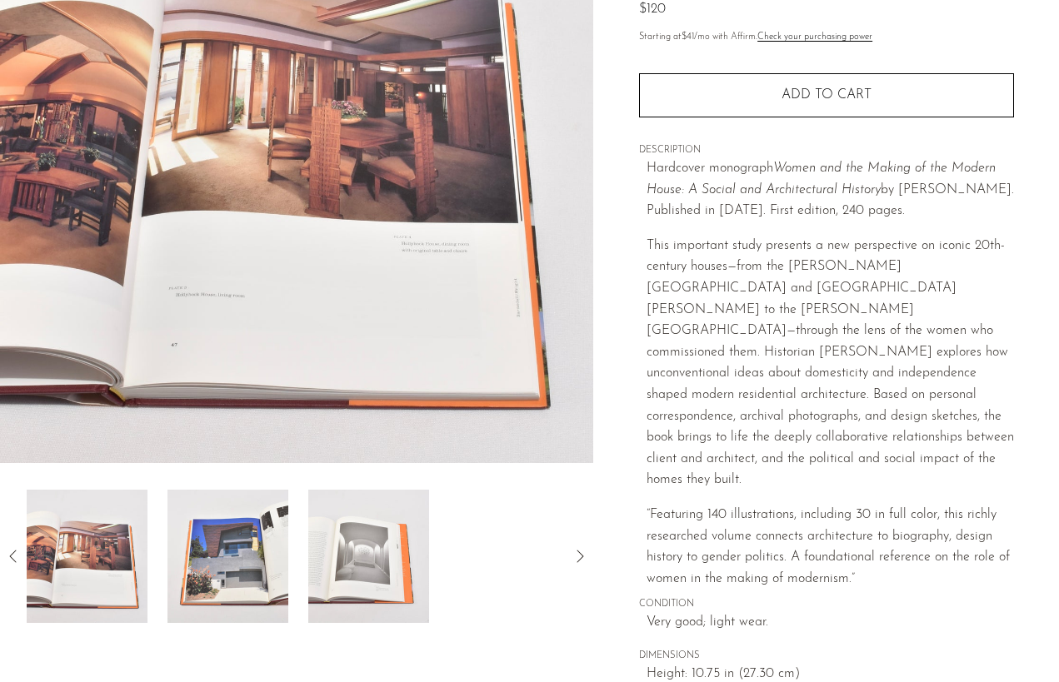
click at [234, 563] on img at bounding box center [227, 556] width 121 height 133
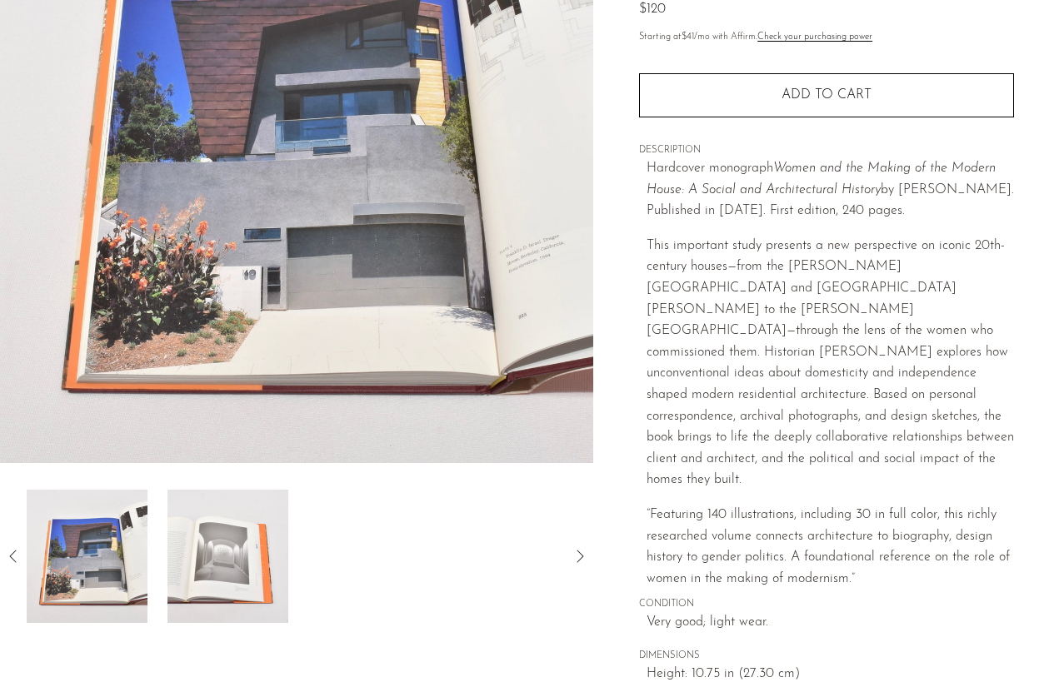
click at [252, 570] on img at bounding box center [227, 556] width 121 height 133
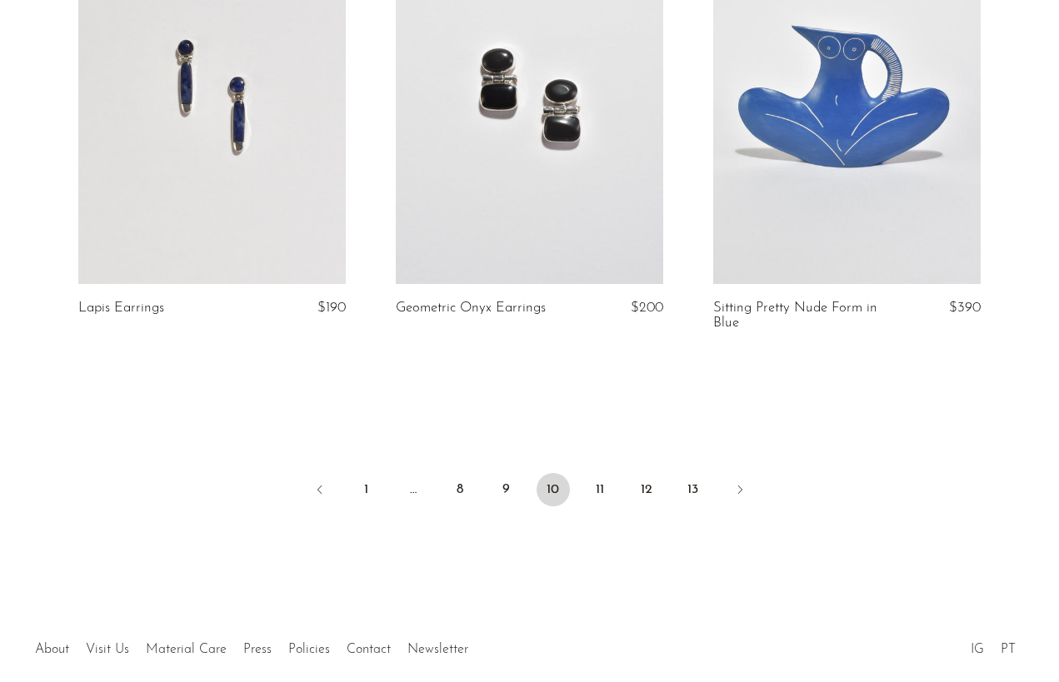
scroll to position [5257, 0]
